Goal: Task Accomplishment & Management: Manage account settings

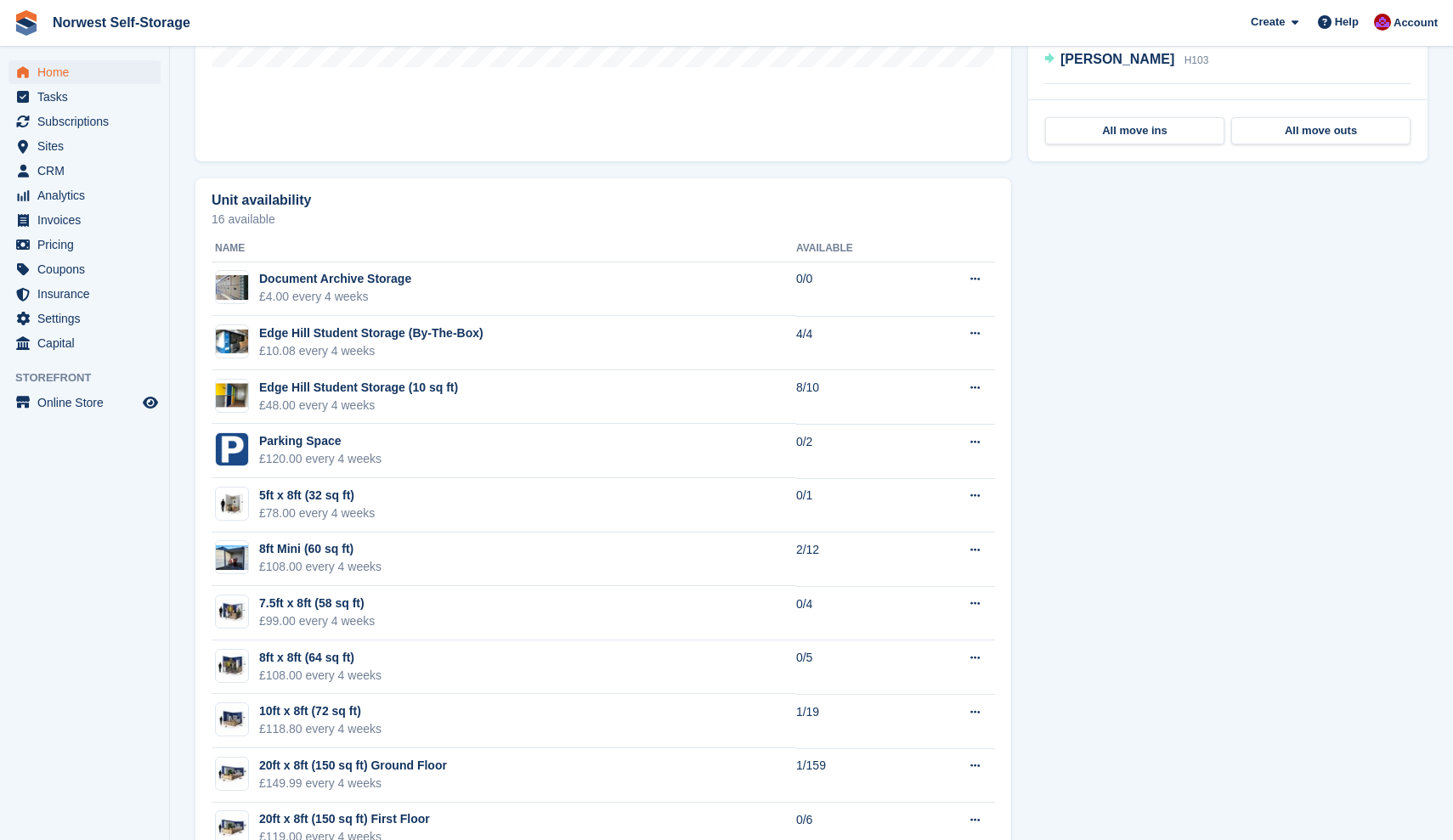
scroll to position [853, 0]
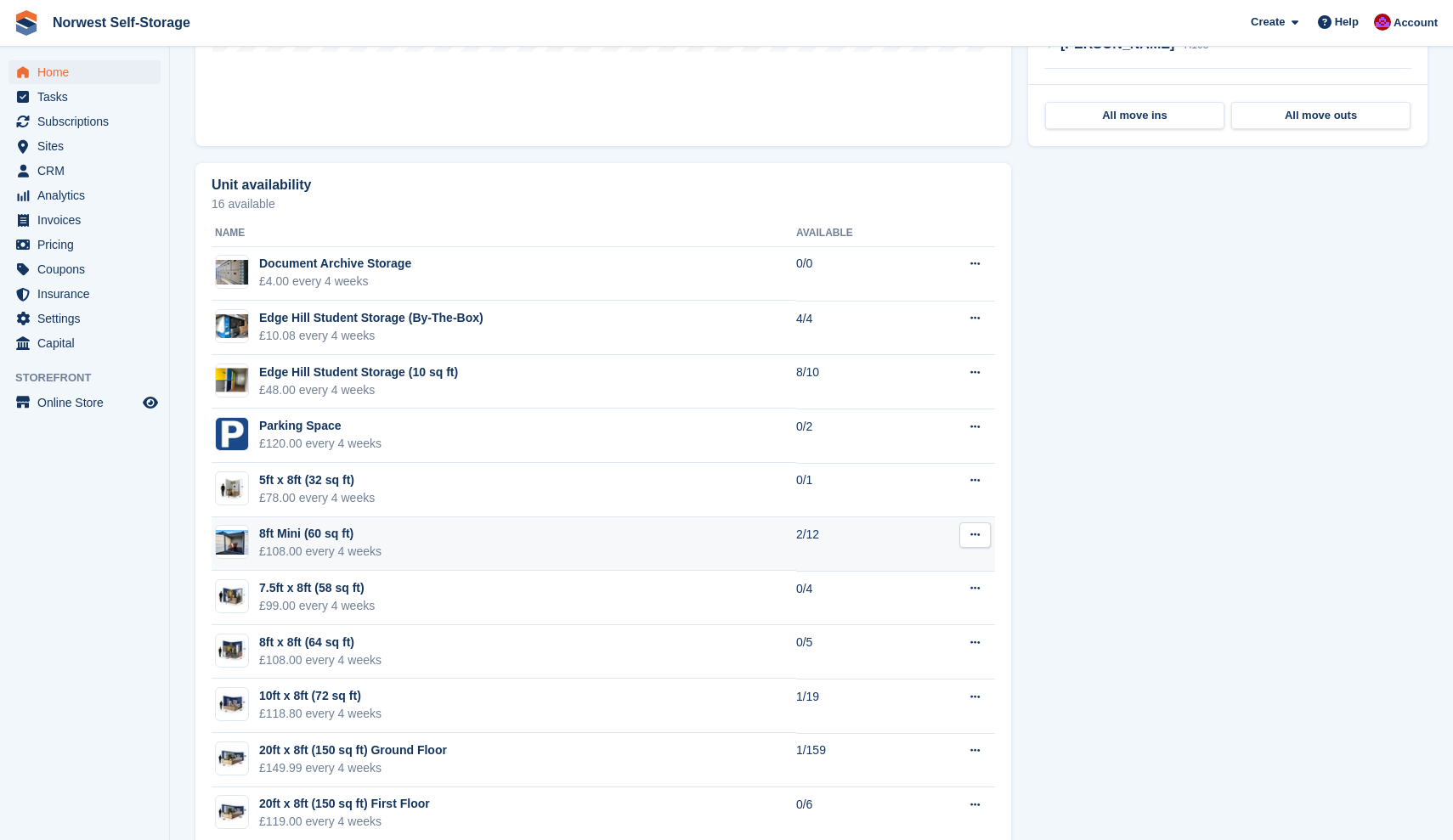
click at [285, 536] on div "8ft Mini (60 sq ft)" at bounding box center [321, 534] width 122 height 18
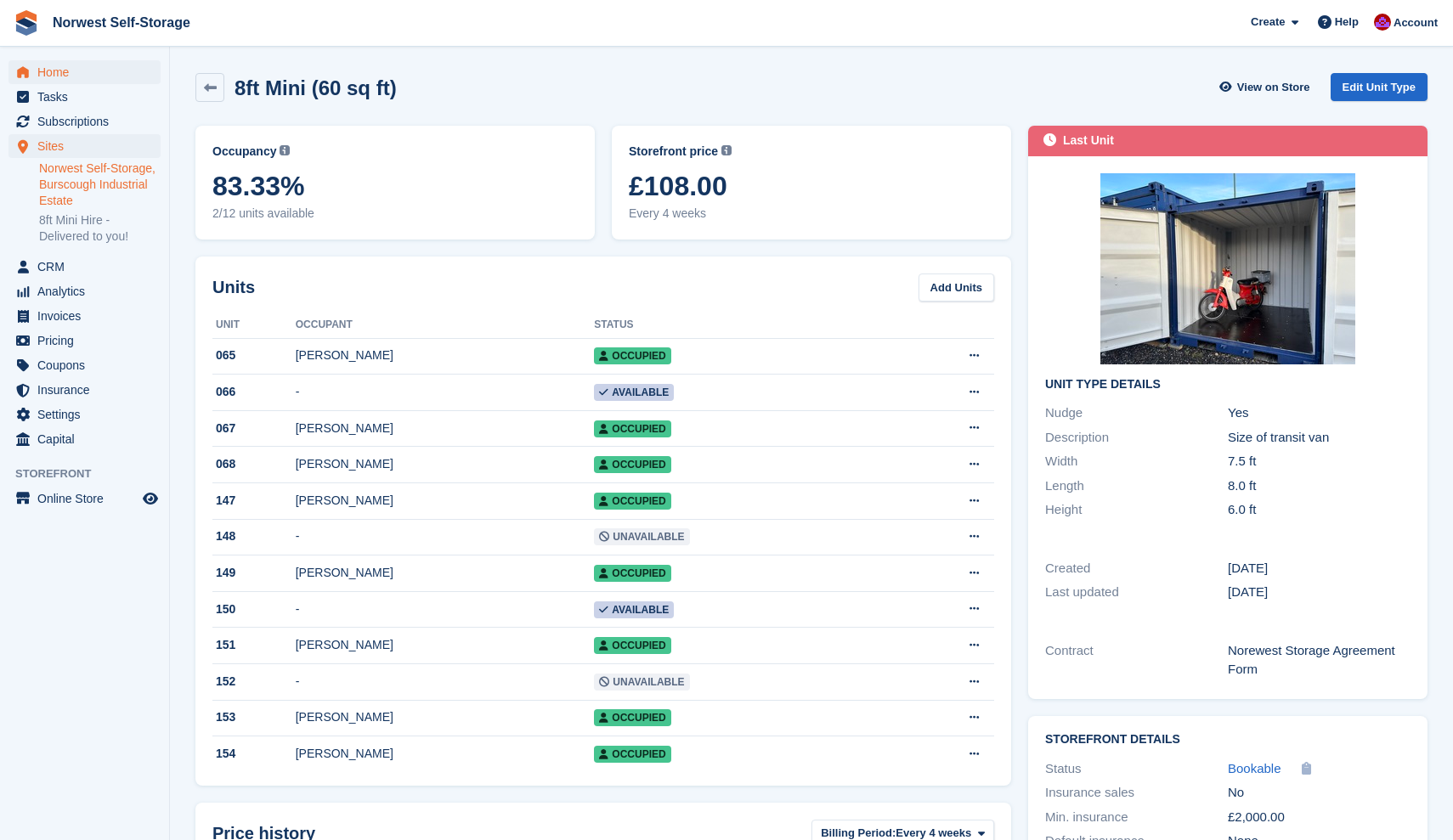
click at [57, 71] on span "Home" at bounding box center [88, 72] width 102 height 24
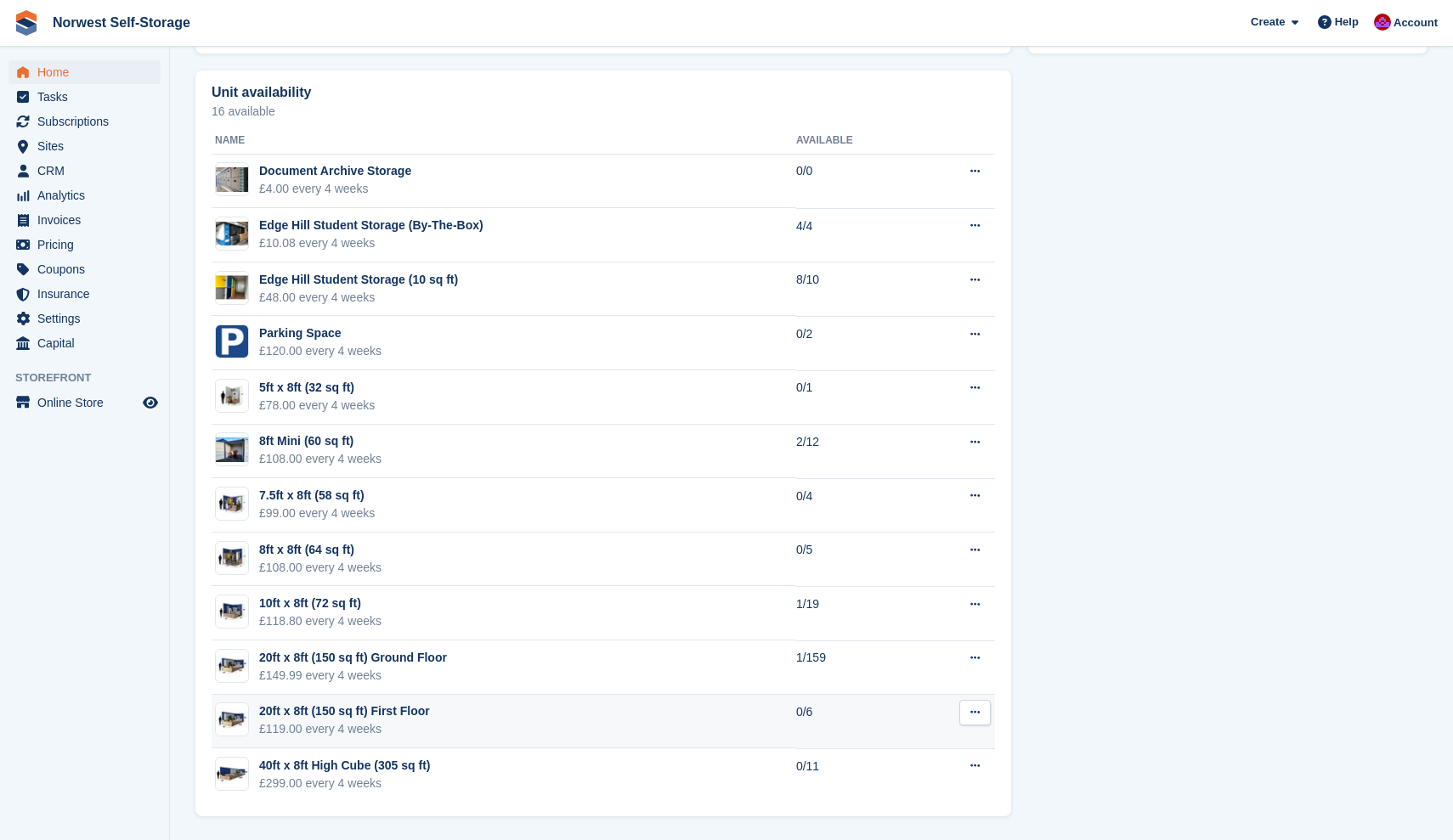
scroll to position [947, 0]
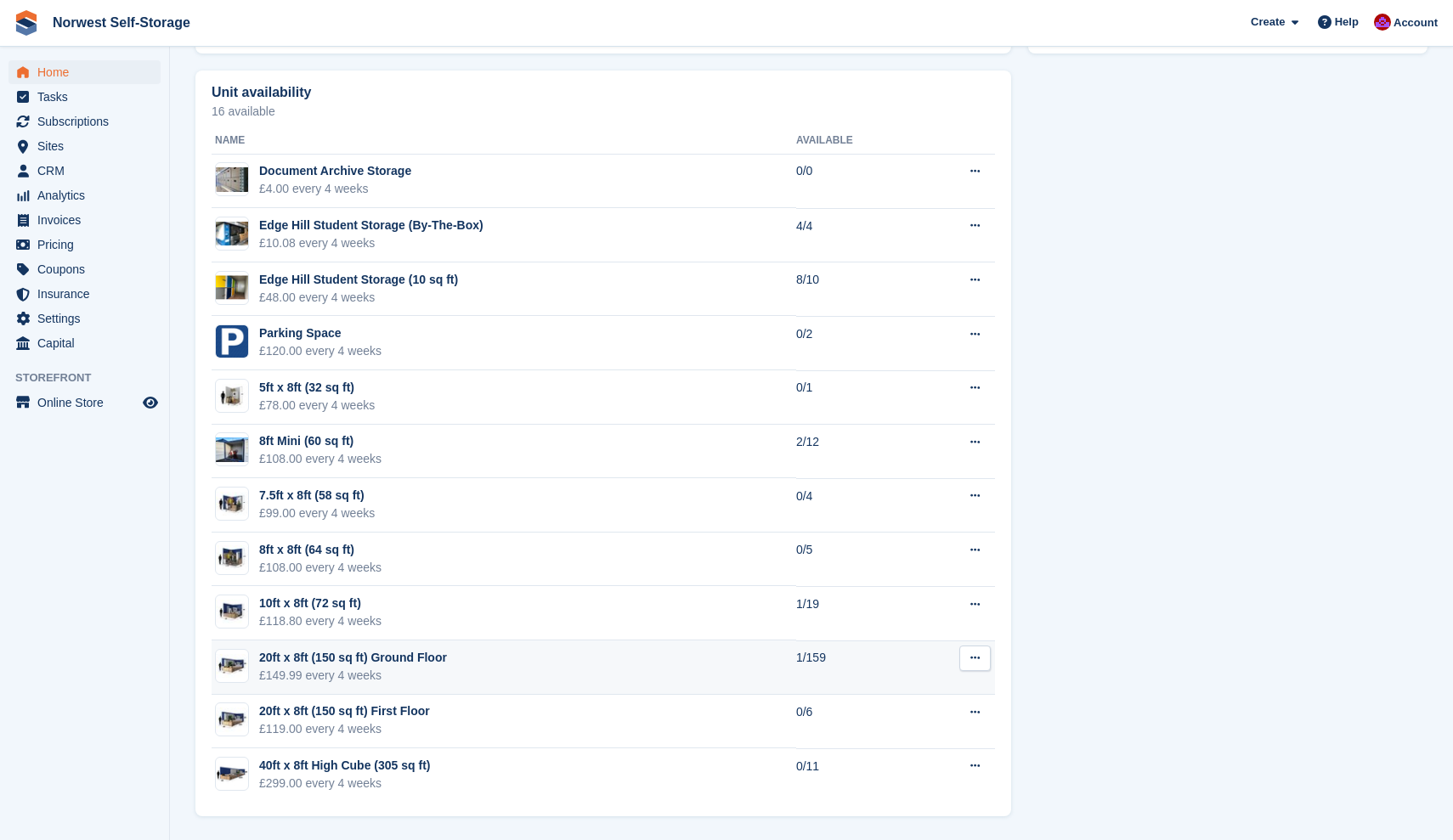
click at [391, 658] on div "20ft x 8ft (150 sq ft) Ground Floor" at bounding box center [353, 658] width 188 height 18
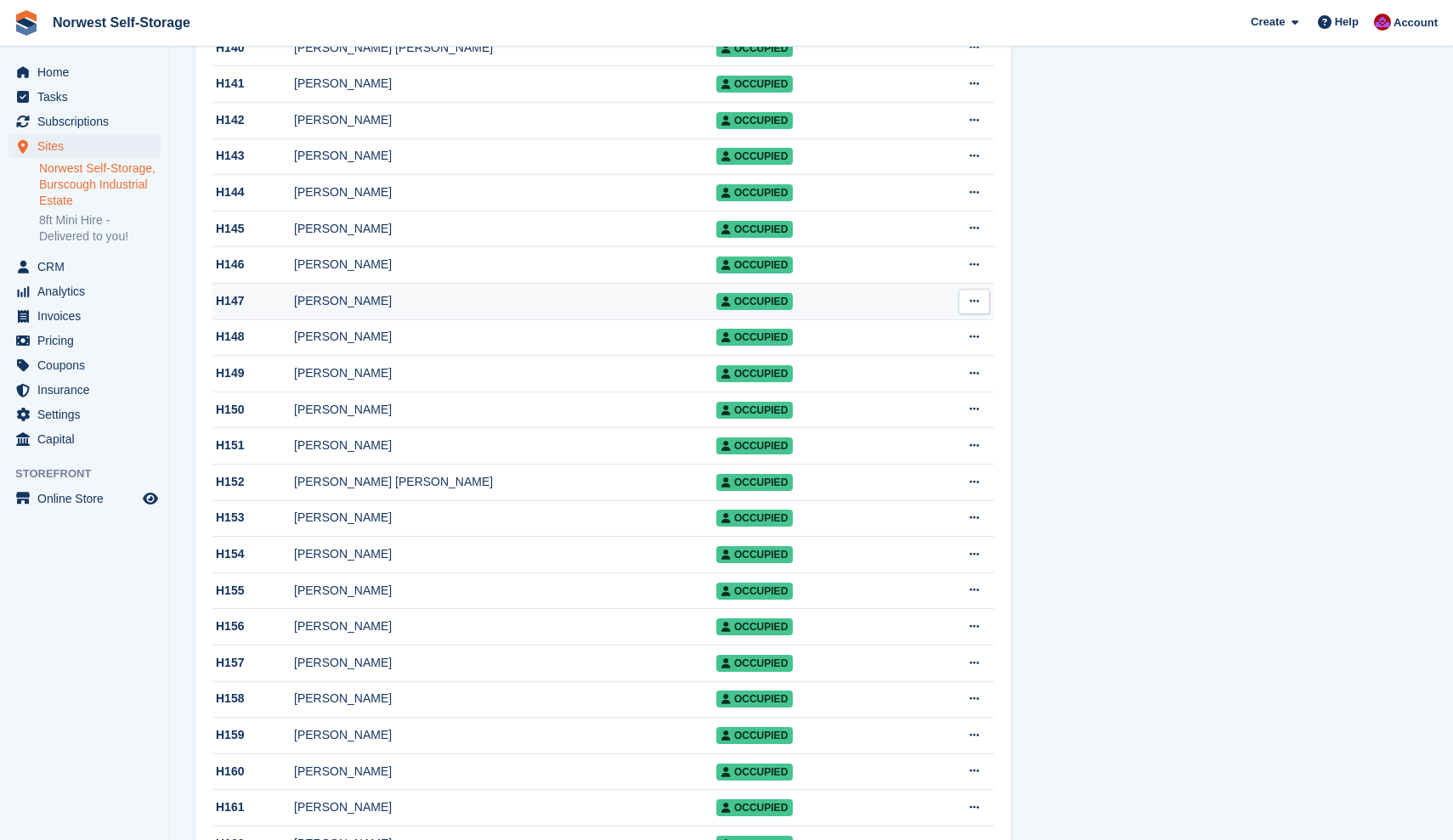
scroll to position [5009, 0]
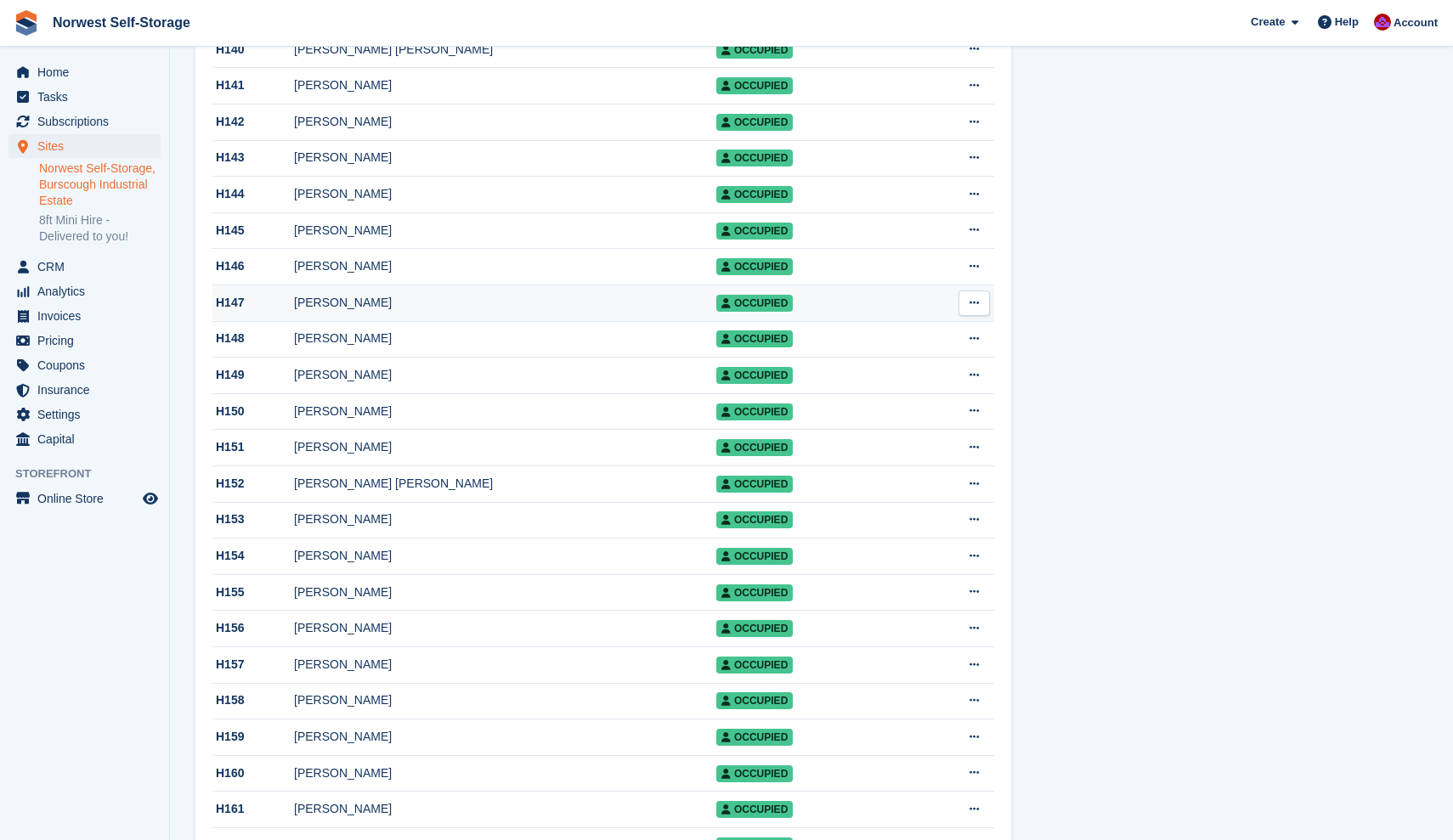
click at [230, 312] on div "H147" at bounding box center [253, 303] width 81 height 18
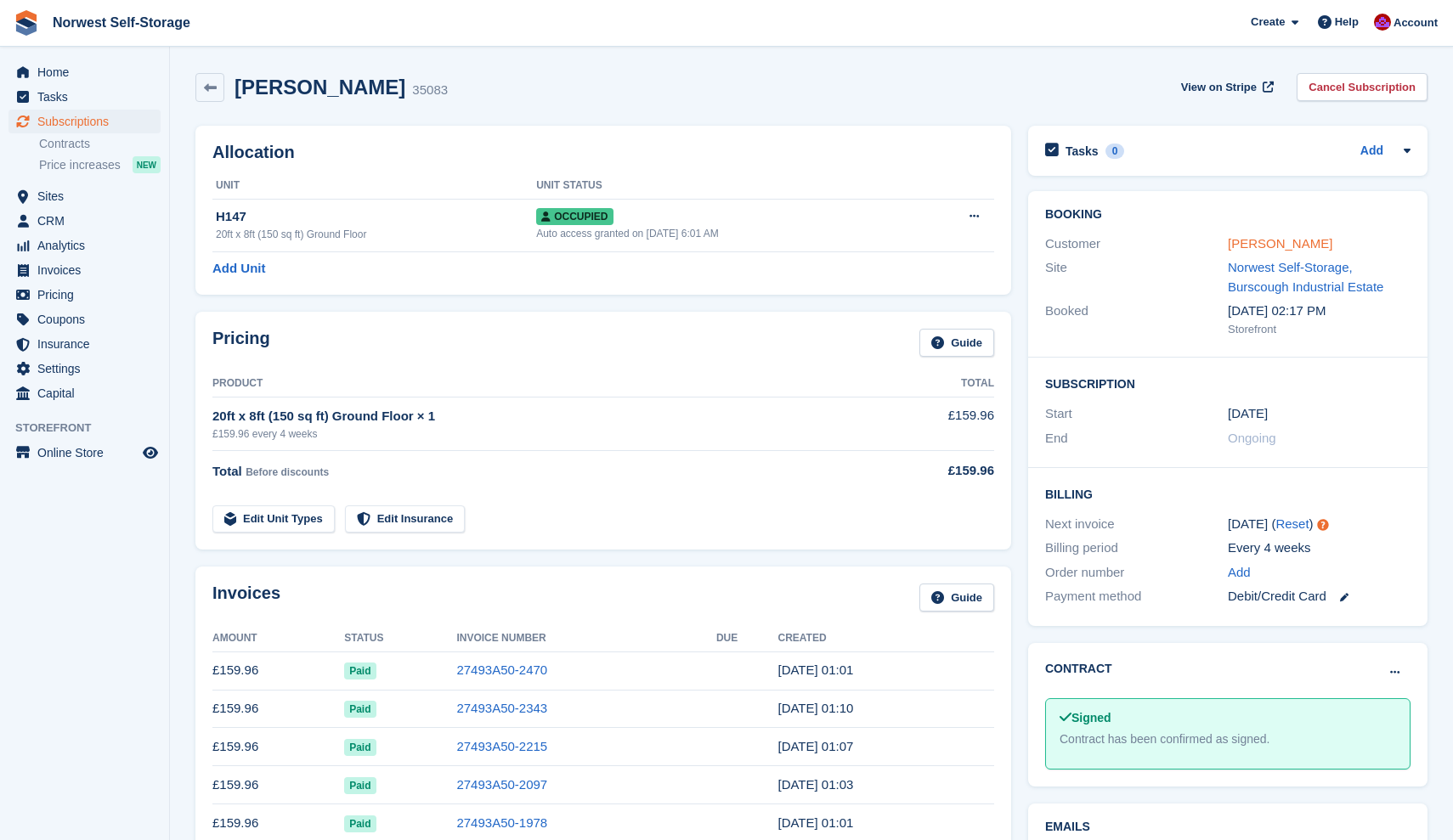
click at [1248, 242] on link "[PERSON_NAME]" at bounding box center [1280, 243] width 104 height 14
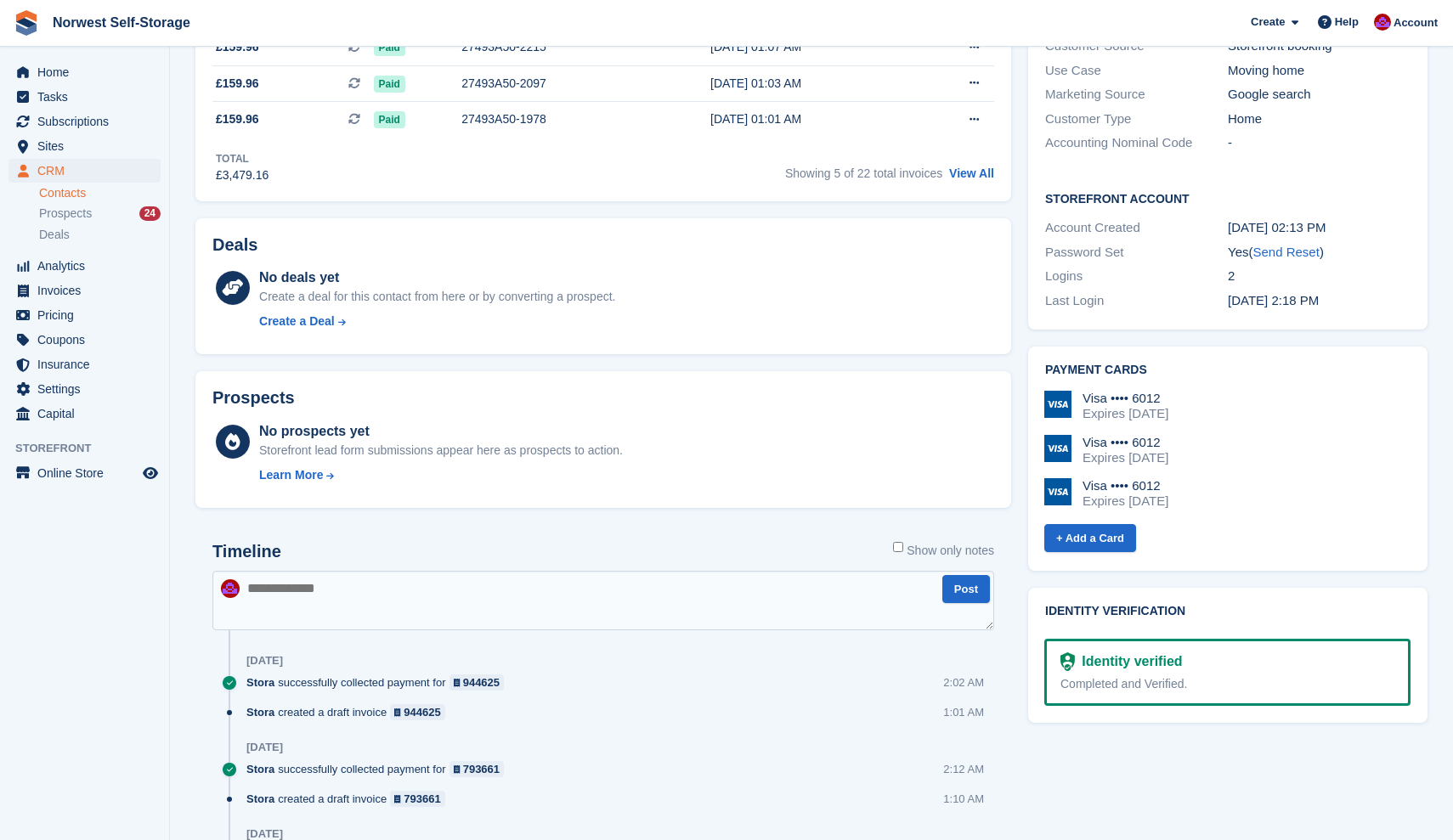
scroll to position [453, 0]
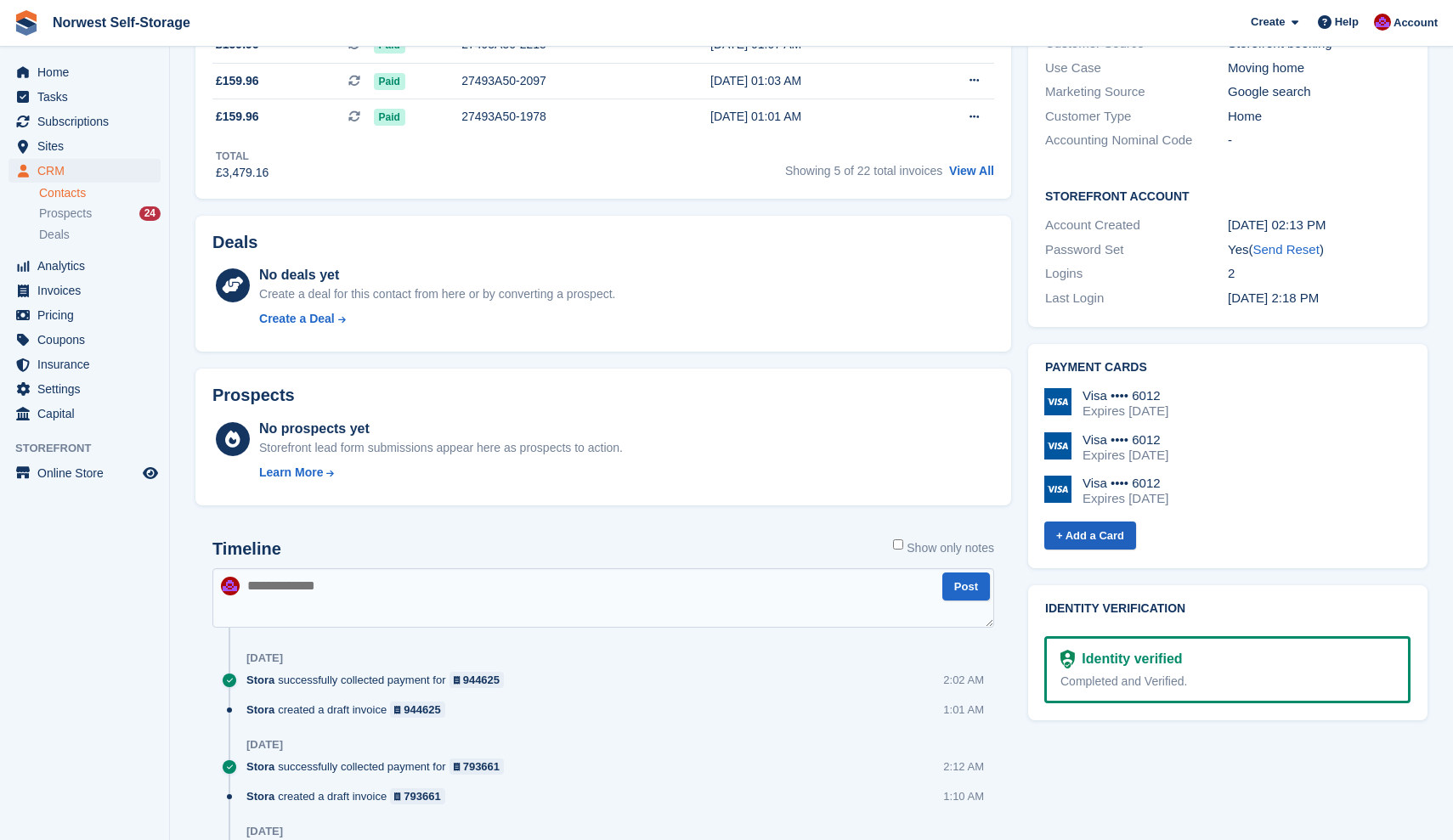
click at [1087, 521] on link "+ Add a Card" at bounding box center [1090, 536] width 92 height 28
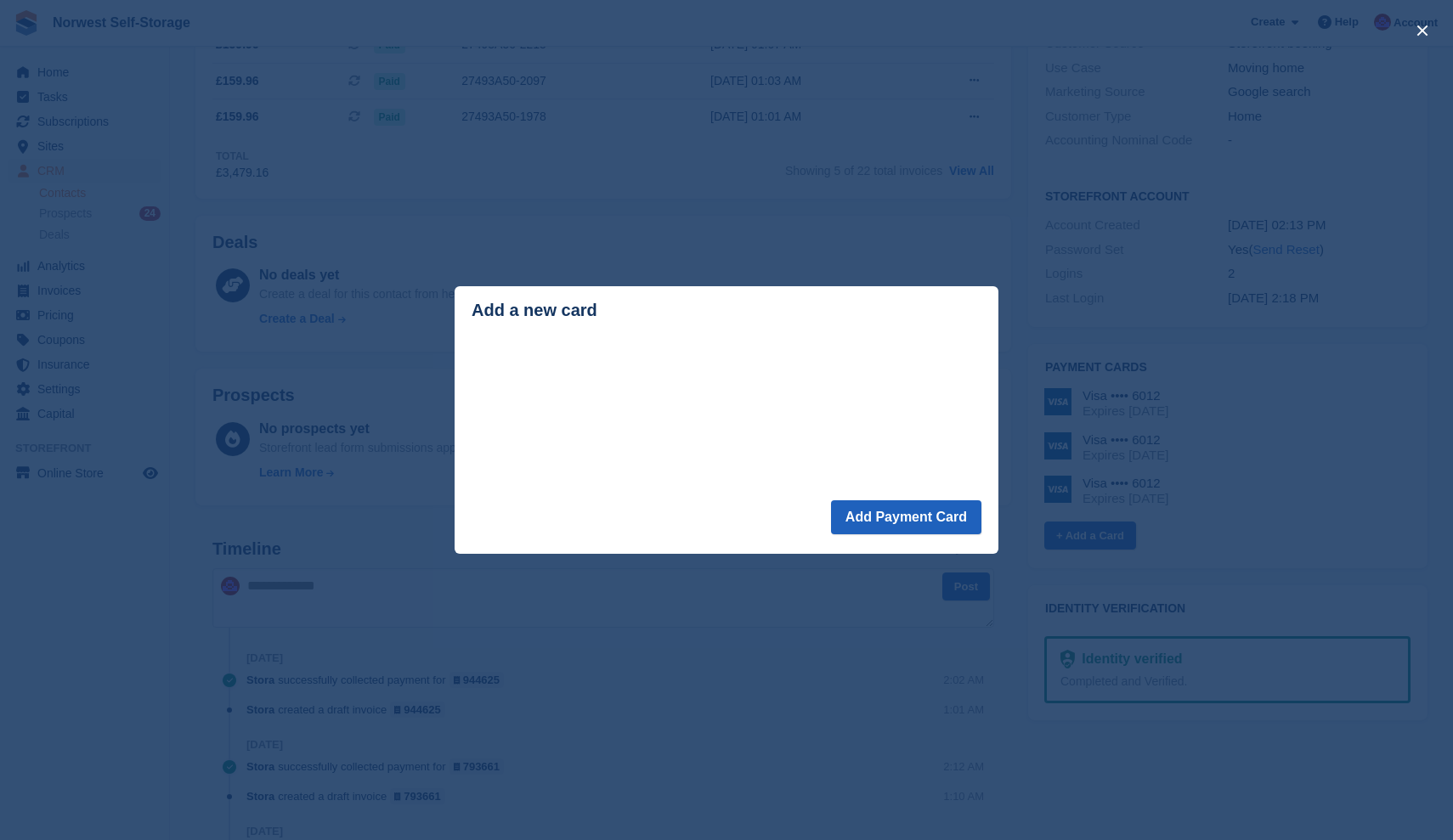
click at [893, 526] on button "Add Payment Card" at bounding box center [906, 517] width 151 height 34
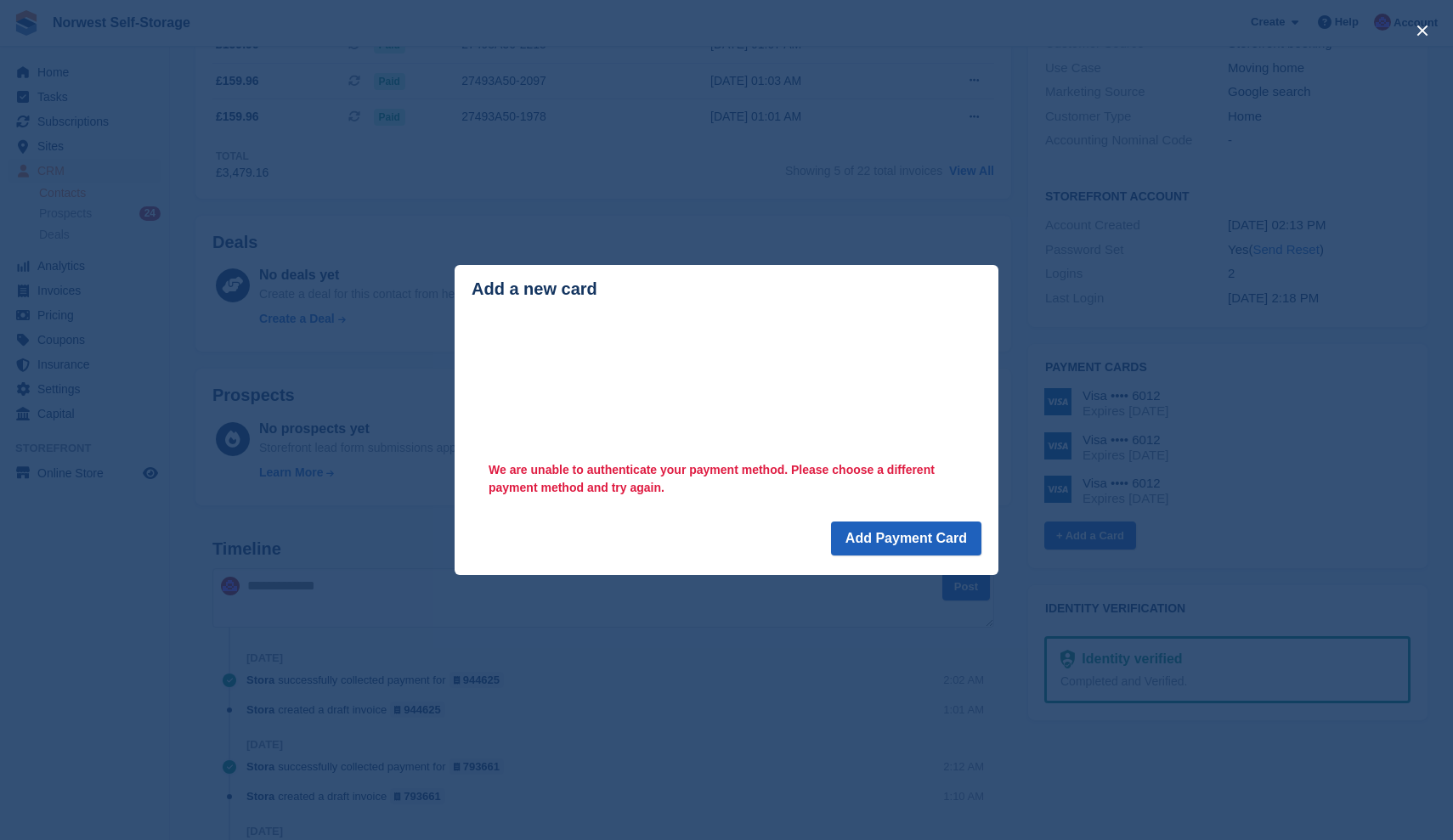
click at [901, 536] on button "Add Payment Card" at bounding box center [906, 538] width 151 height 34
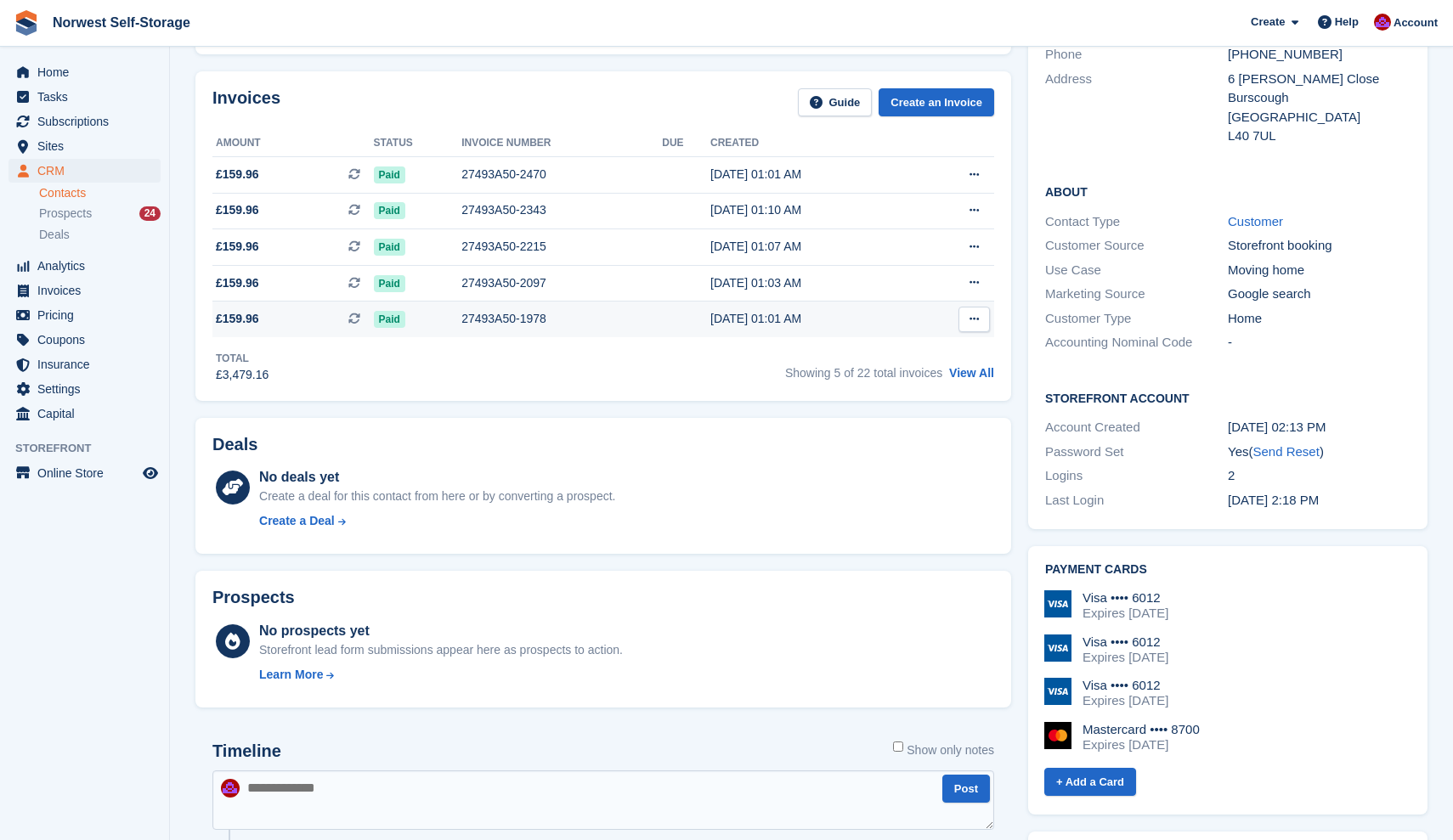
scroll to position [281, 0]
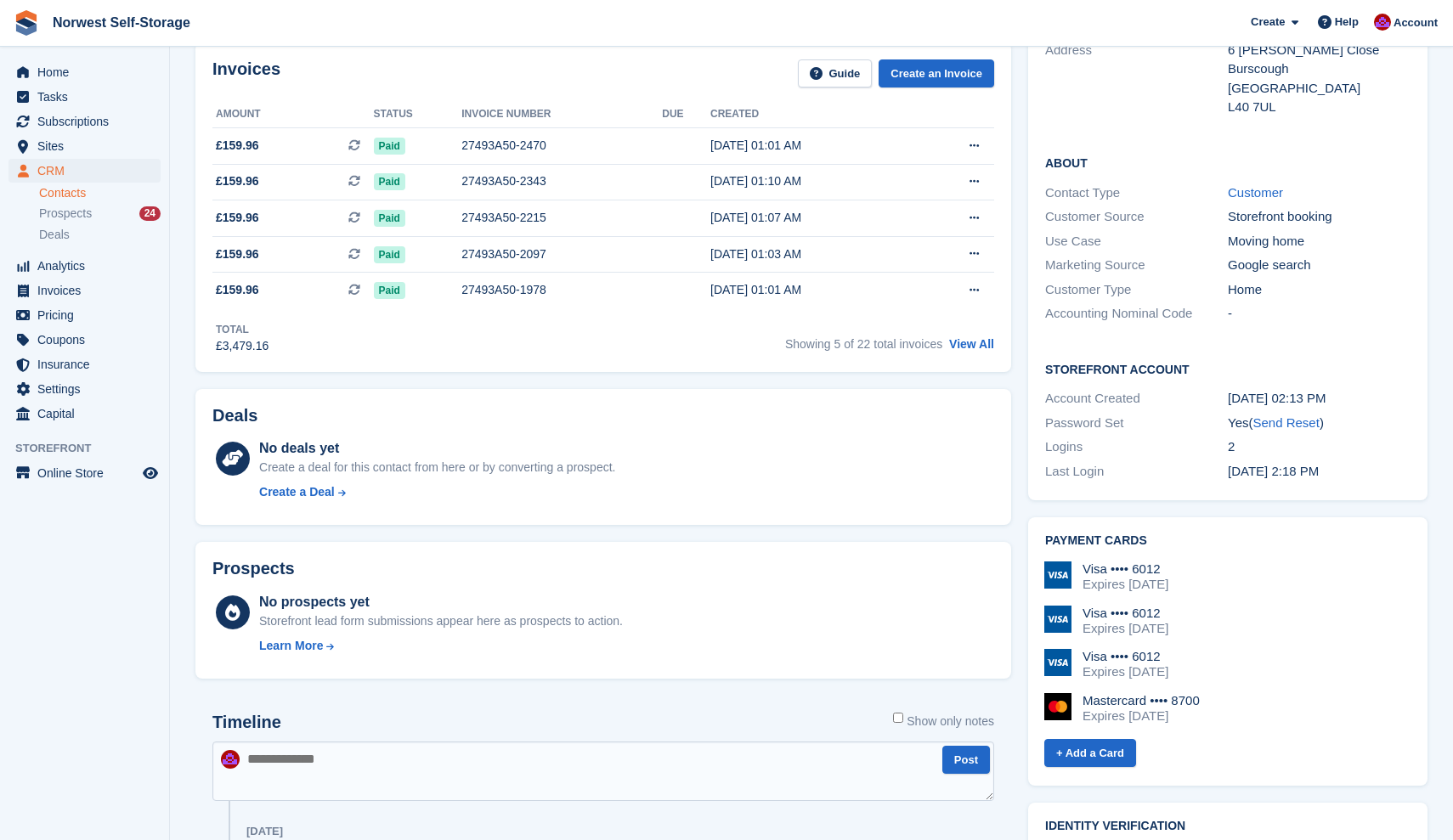
click at [1137, 561] on div "Visa •••• 6012" at bounding box center [1125, 568] width 86 height 15
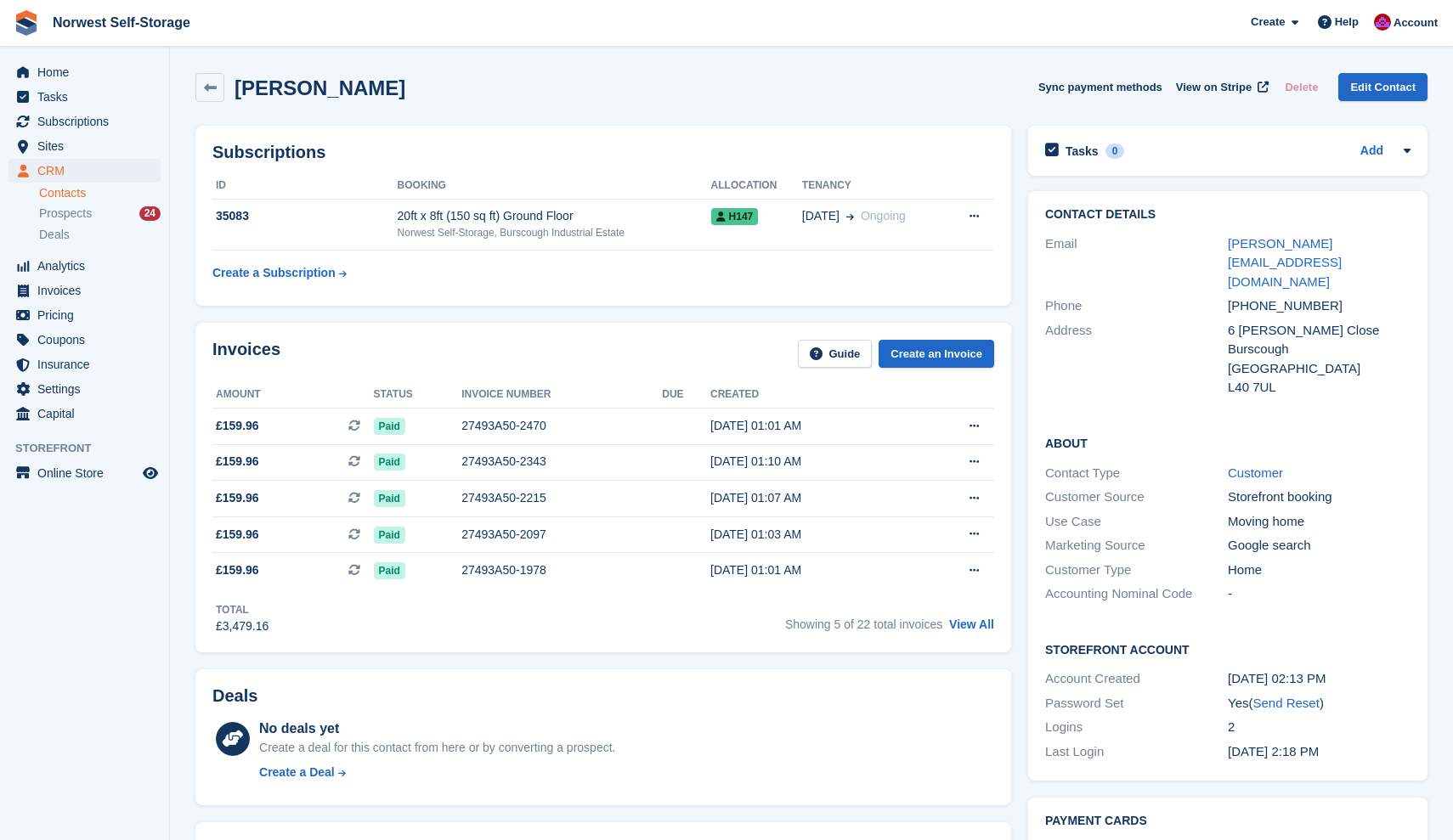
scroll to position [0, 0]
click at [1194, 85] on span "View on Stripe" at bounding box center [1213, 87] width 75 height 17
click at [1090, 86] on button "Sync payment methods" at bounding box center [1101, 88] width 124 height 28
click at [52, 69] on span "Home" at bounding box center [88, 72] width 102 height 24
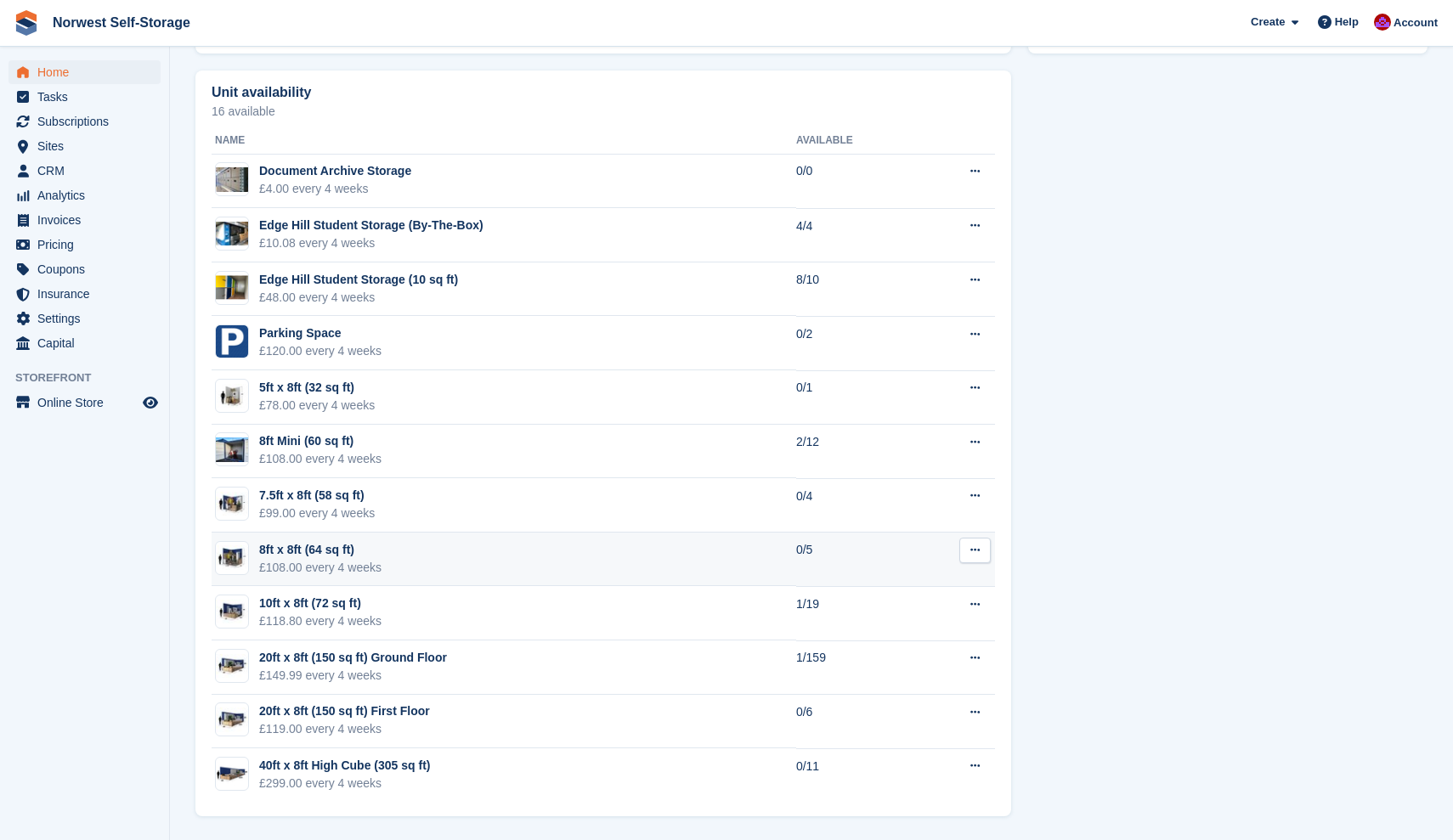
scroll to position [947, 0]
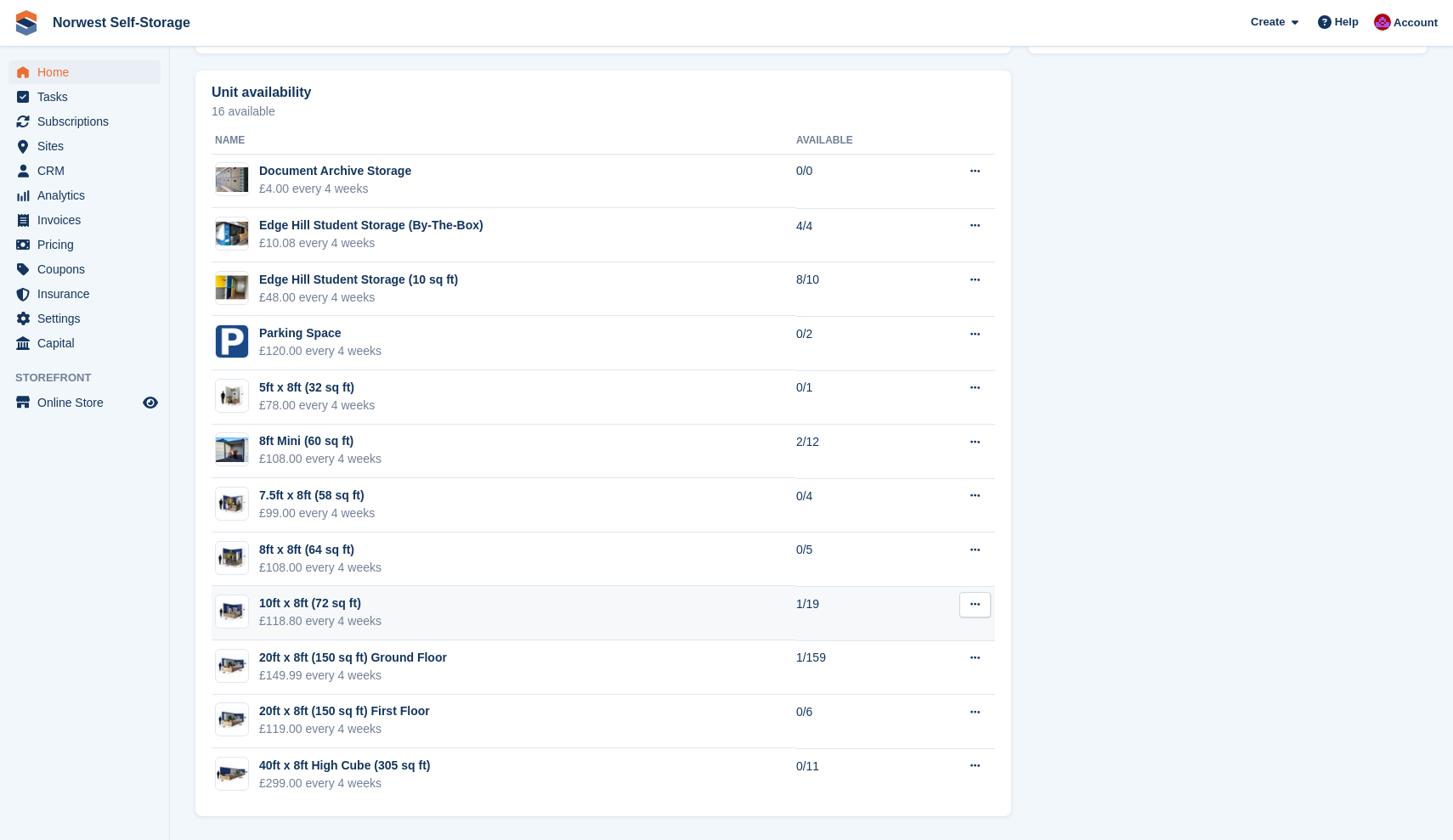
click at [312, 603] on div "10ft x 8ft (72 sq ft)" at bounding box center [321, 604] width 122 height 18
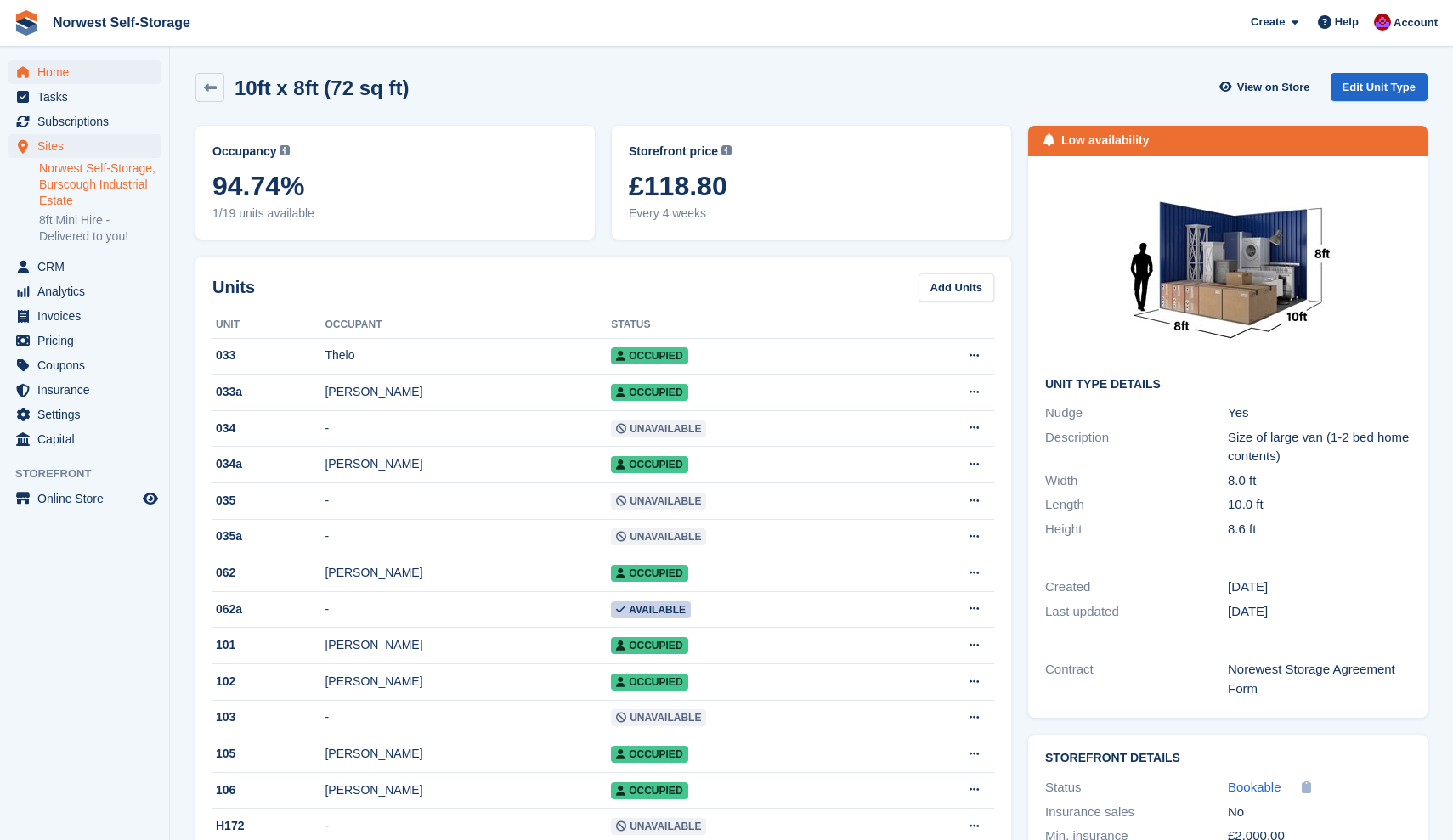
click at [50, 72] on span "Home" at bounding box center [88, 72] width 102 height 24
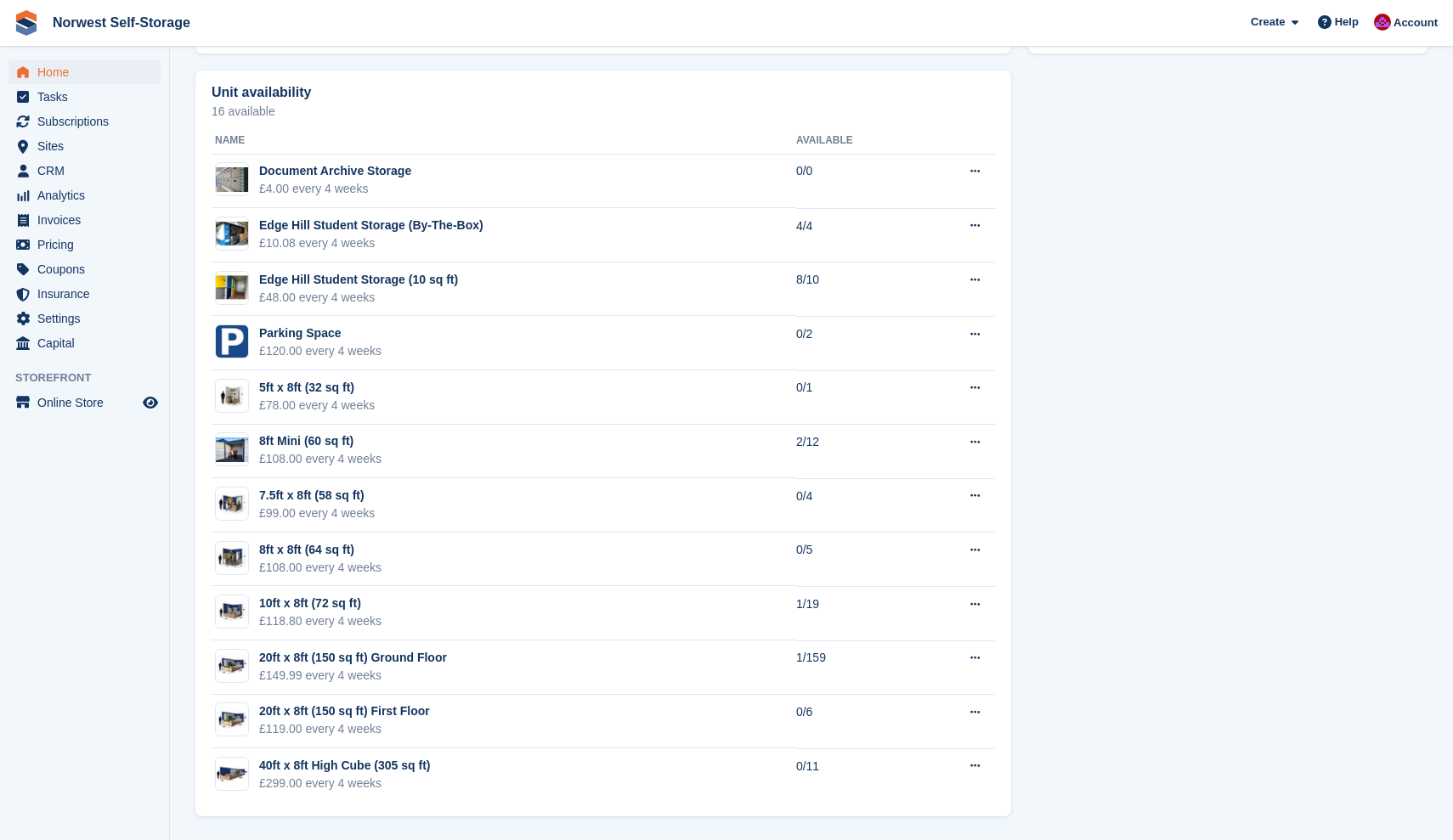
scroll to position [947, 0]
click at [303, 602] on div "10ft x 8ft (72 sq ft)" at bounding box center [321, 604] width 122 height 18
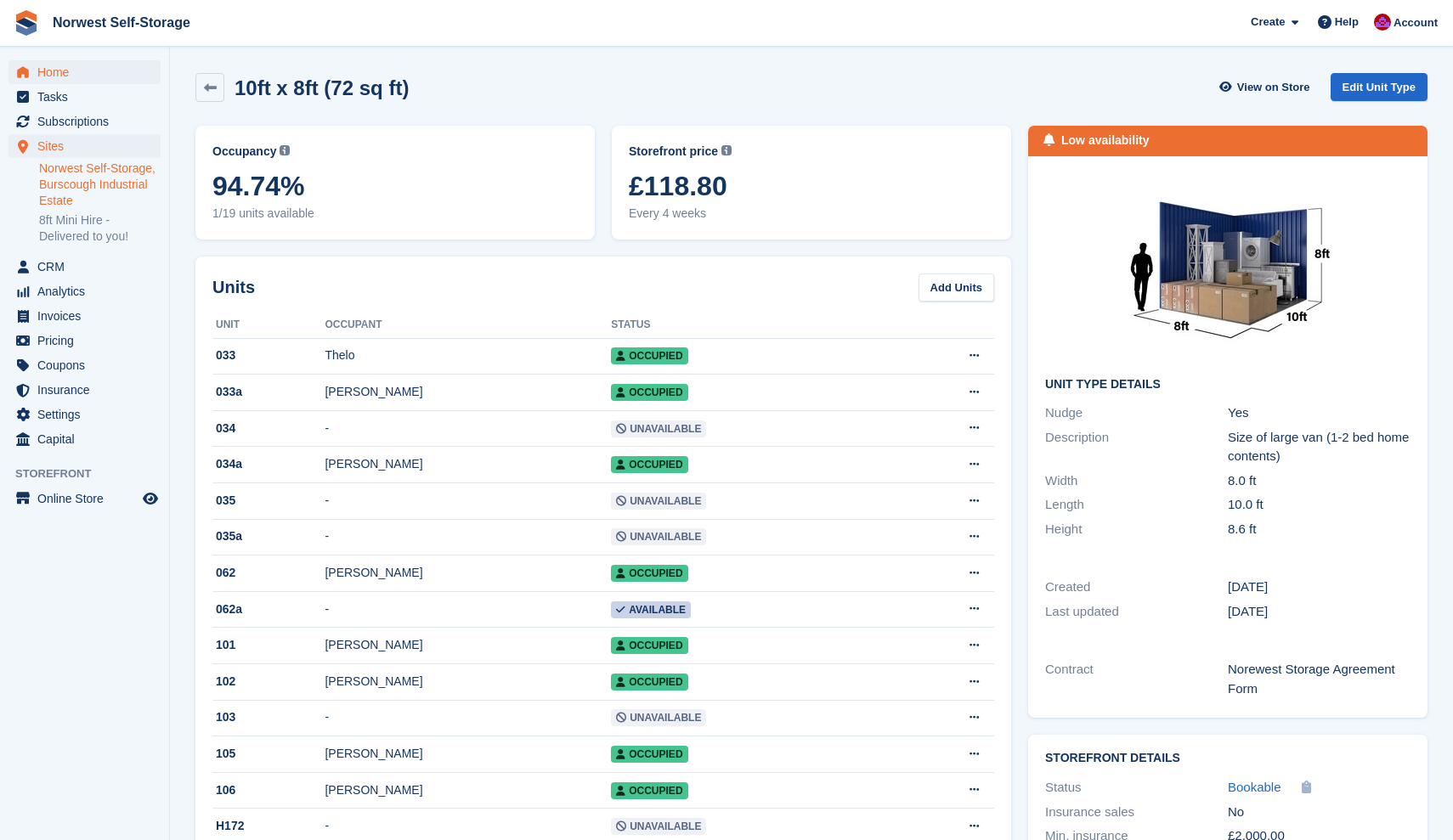
click at [54, 69] on span "Home" at bounding box center [88, 72] width 102 height 24
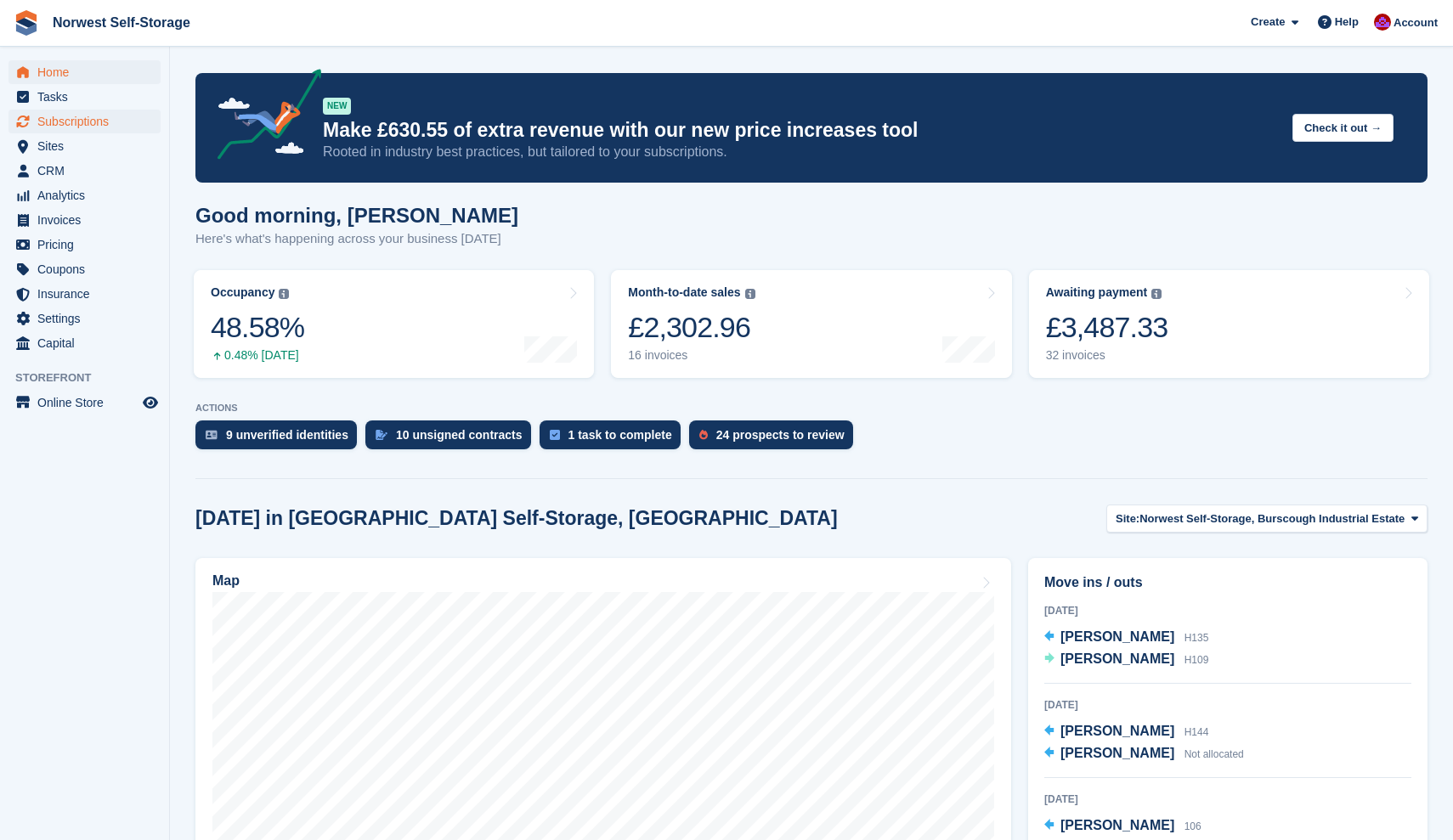
click at [76, 118] on span "Subscriptions" at bounding box center [88, 121] width 102 height 24
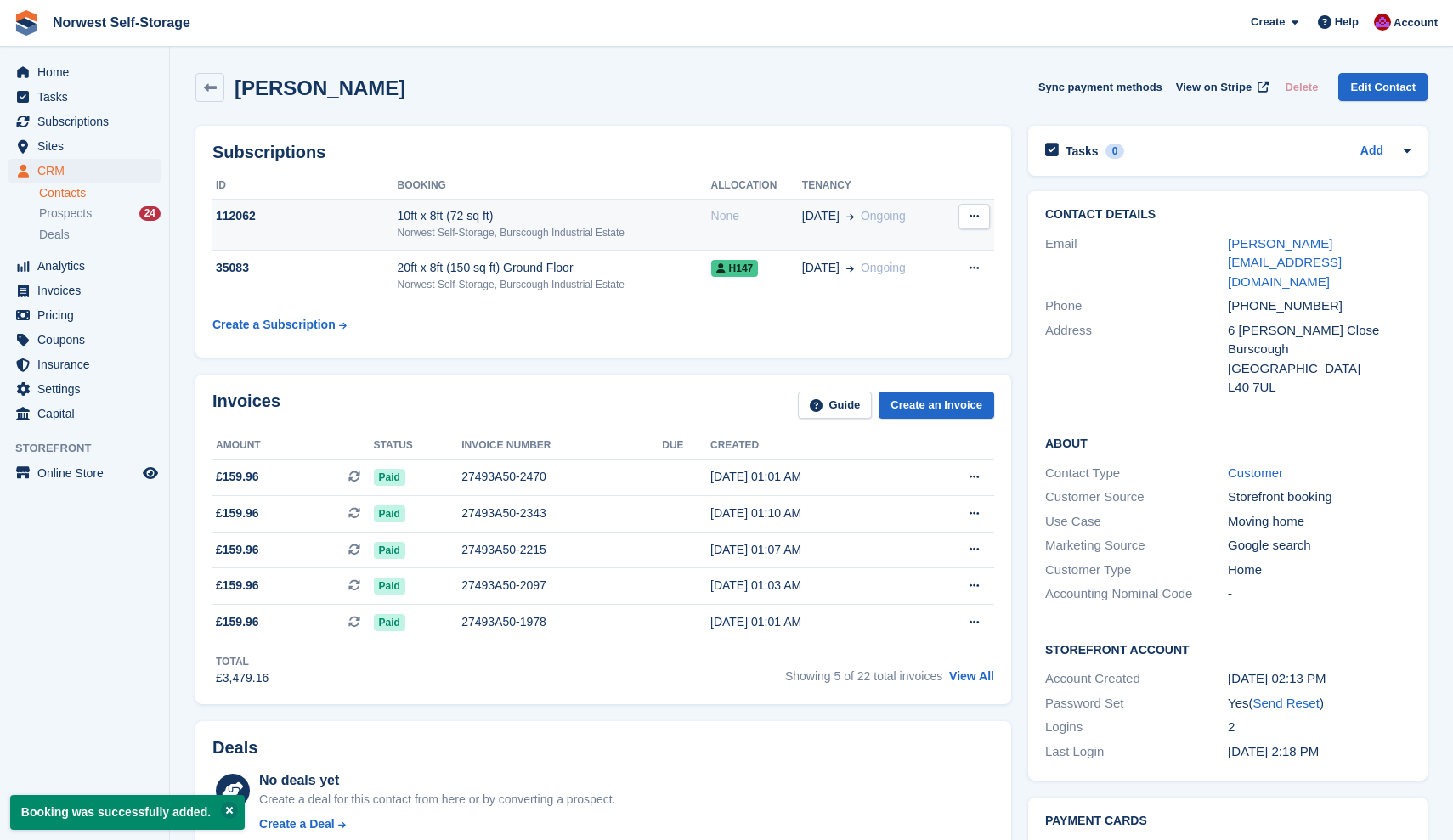
click at [655, 220] on div "10ft x 8ft (72 sq ft)" at bounding box center [554, 216] width 313 height 18
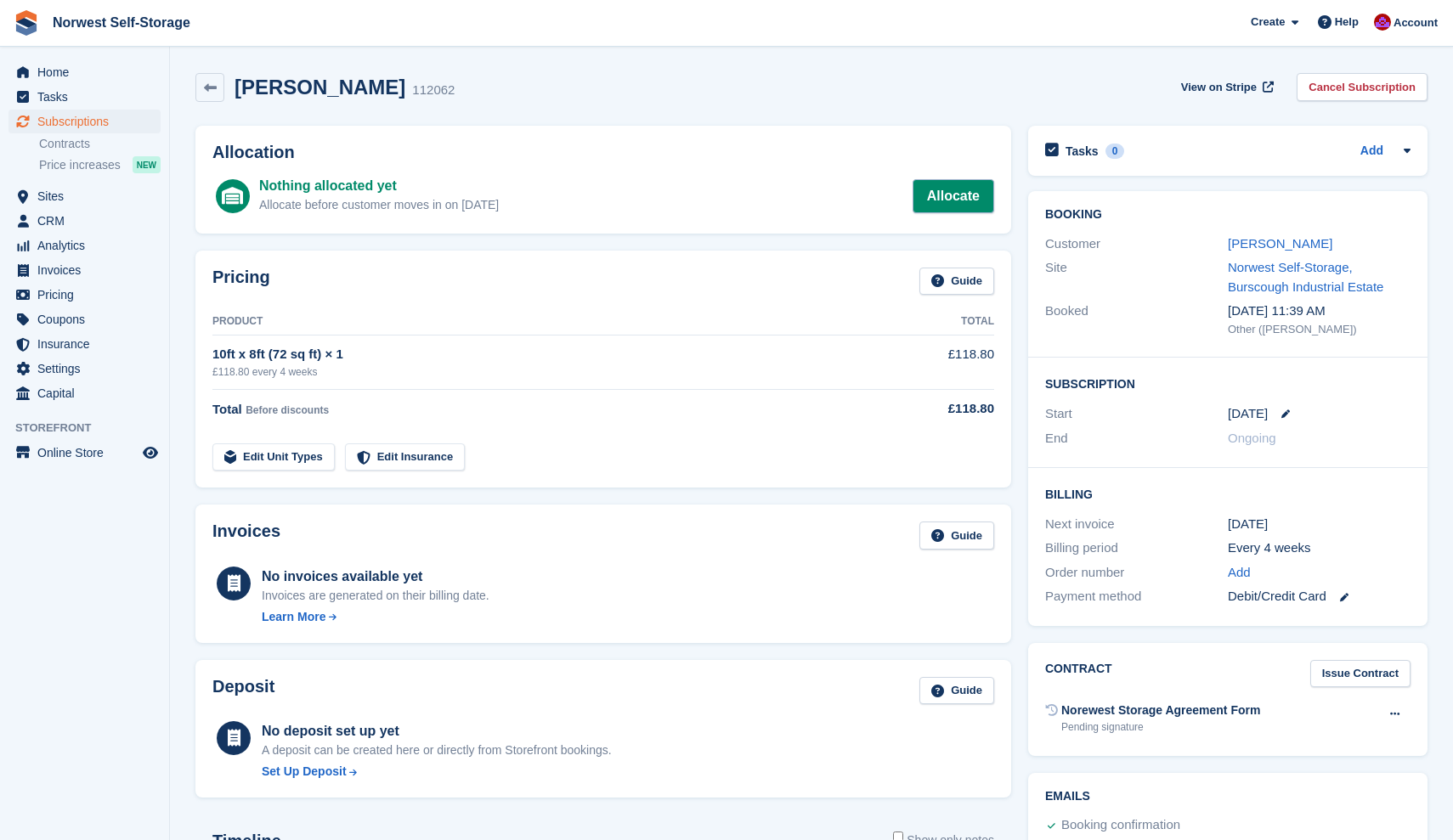
click at [954, 194] on link "Allocate" at bounding box center [954, 196] width 81 height 34
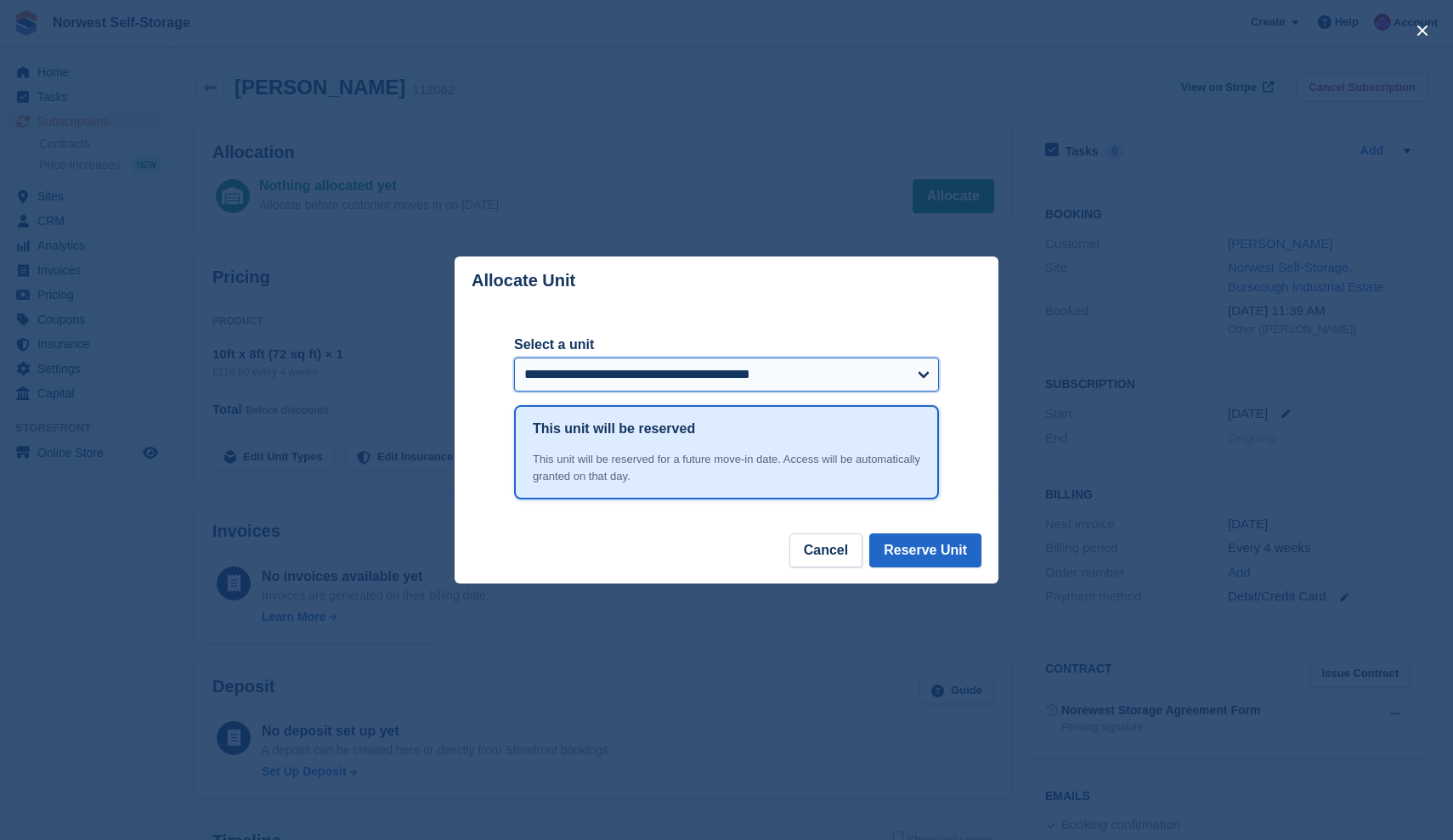
select select "******"
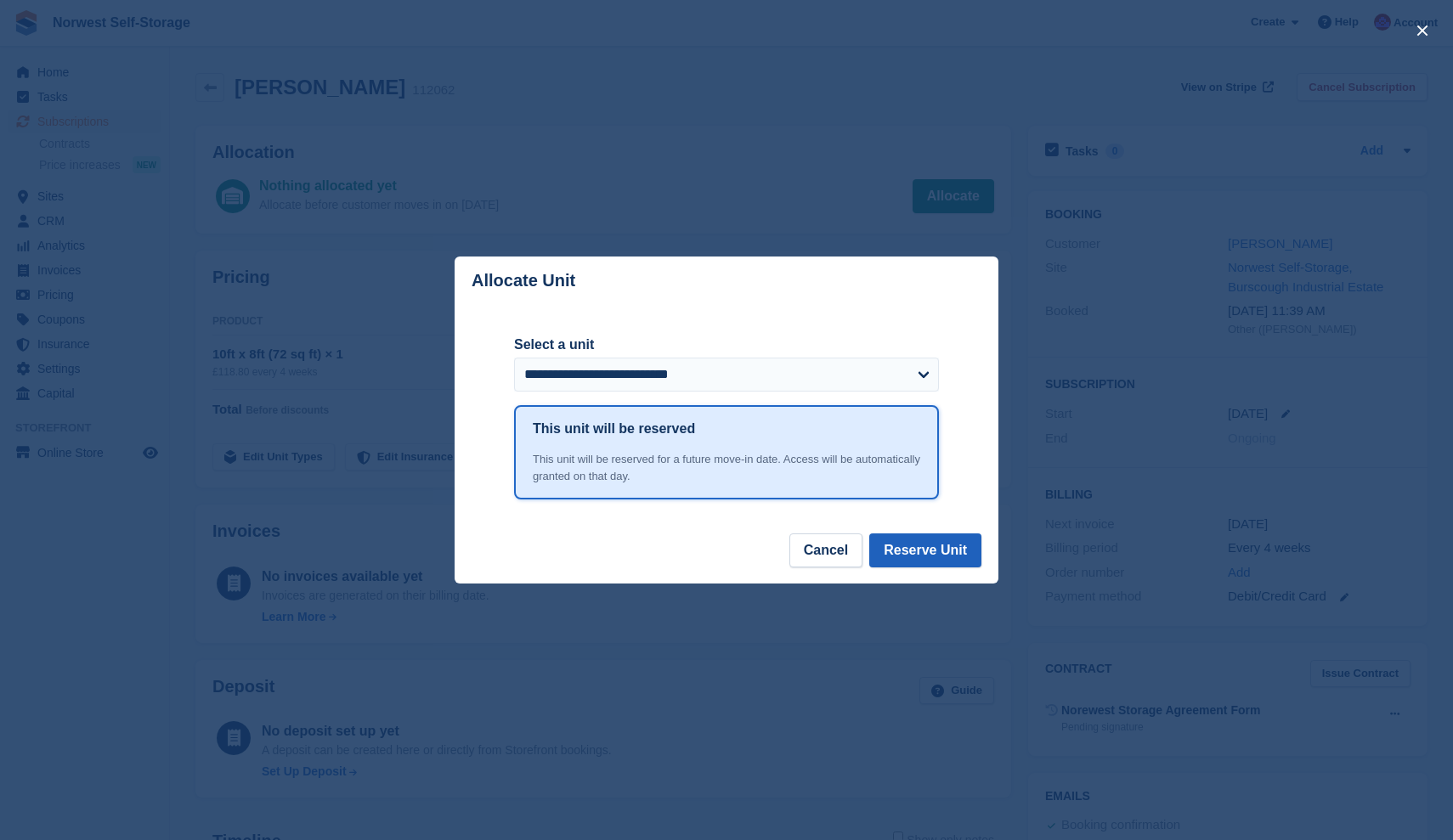
click at [928, 551] on button "Reserve Unit" at bounding box center [925, 551] width 112 height 34
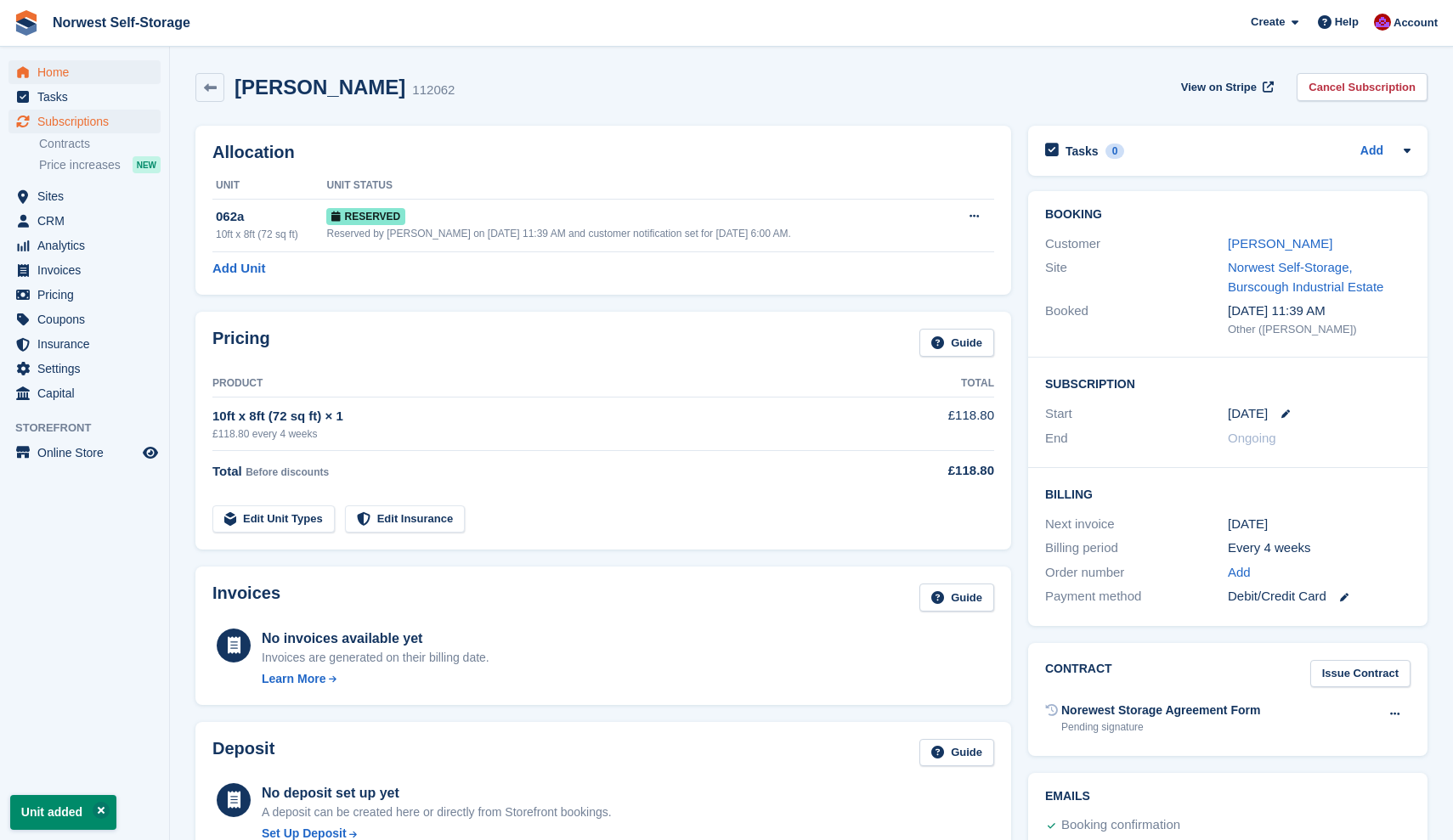
click at [49, 73] on span "Home" at bounding box center [88, 72] width 102 height 24
